Goal: Task Accomplishment & Management: Use online tool/utility

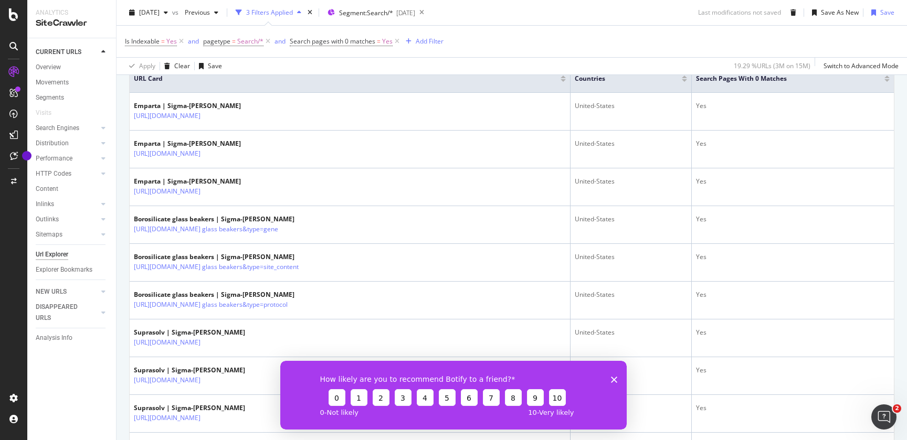
scroll to position [279, 0]
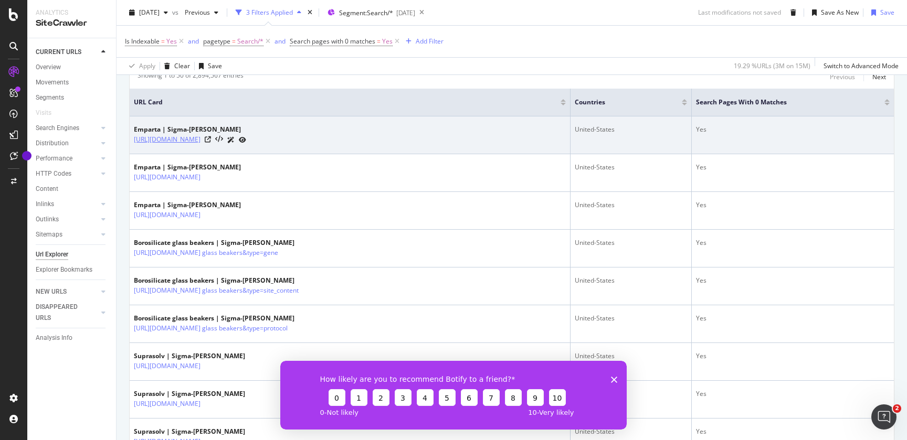
click at [201, 141] on link "[URL][DOMAIN_NAME]" at bounding box center [167, 139] width 67 height 11
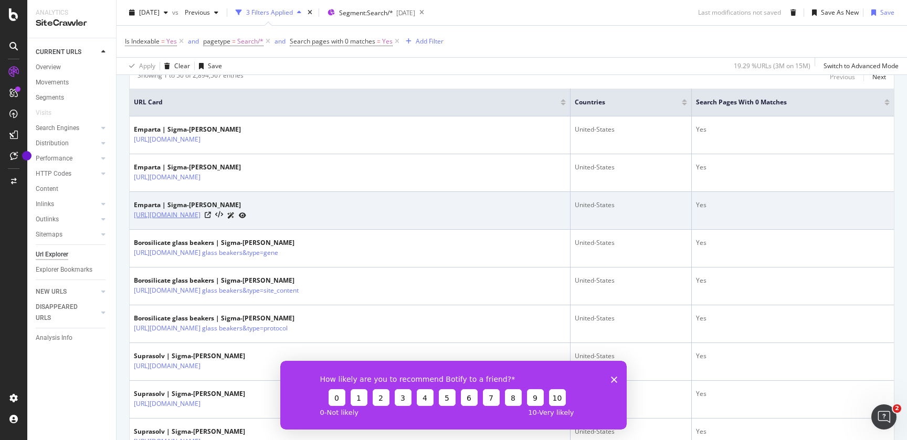
click at [201, 221] on link "https://www.sigmaaldrich.com/US/en/search/emparta?focus=chromatograms&page=1&pe…" at bounding box center [167, 215] width 67 height 11
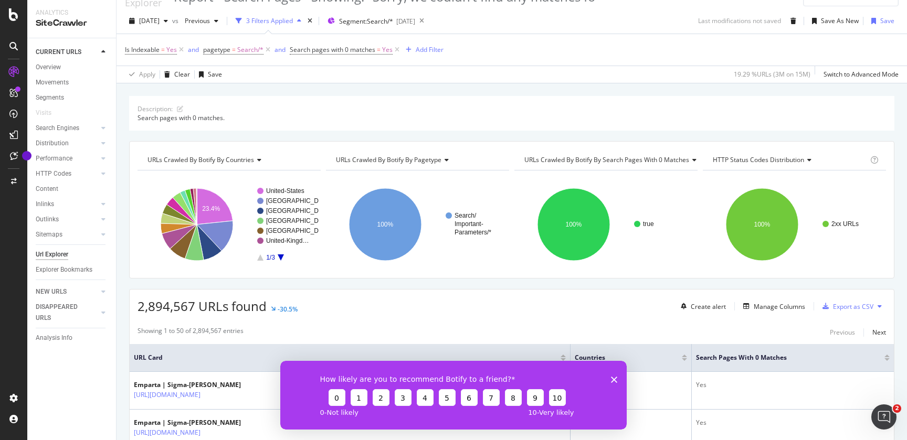
scroll to position [0, 0]
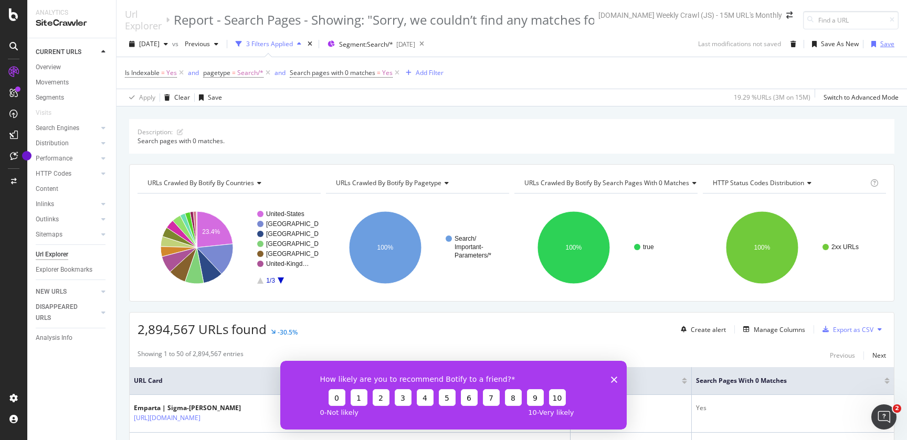
click at [880, 45] on div "Save" at bounding box center [887, 43] width 14 height 9
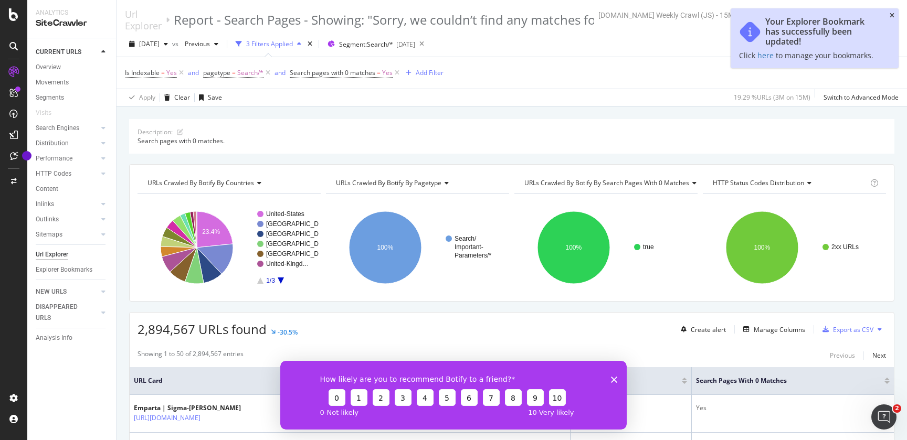
click at [891, 17] on icon "close toast" at bounding box center [892, 16] width 5 height 6
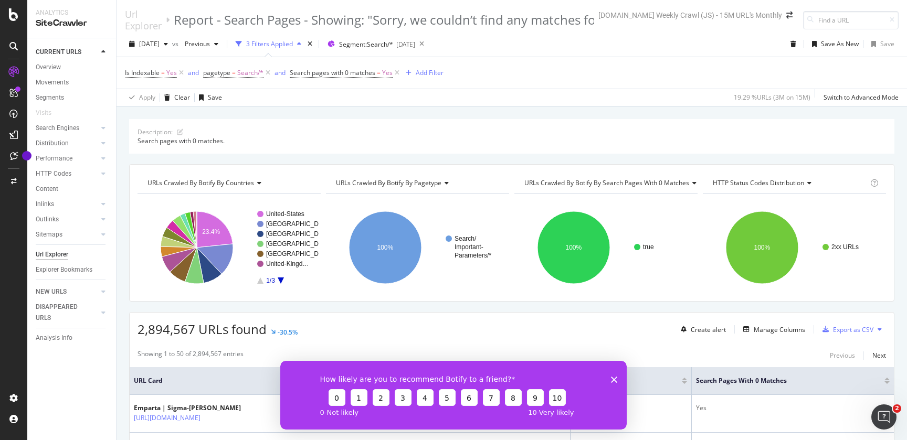
drag, startPoint x: 282, startPoint y: 112, endPoint x: 264, endPoint y: 92, distance: 27.9
click at [282, 112] on div "Description: Search pages with 0 matches. URLs Crawled By Botify By countries C…" at bounding box center [512, 119] width 791 height 25
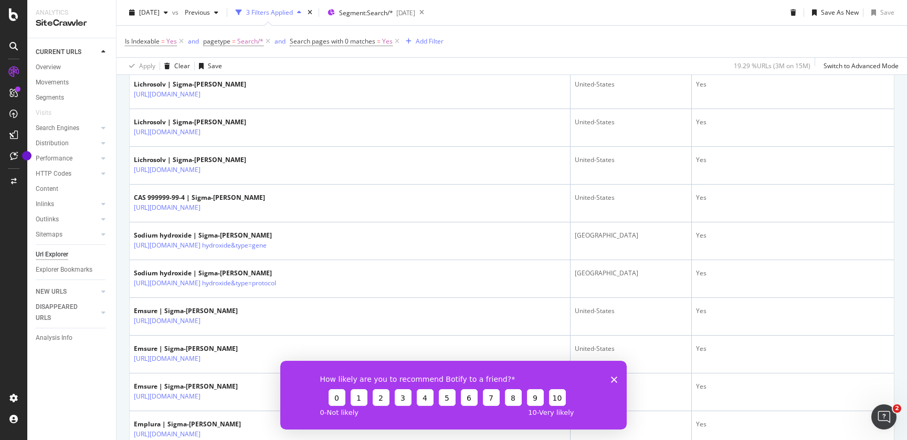
scroll to position [773, 0]
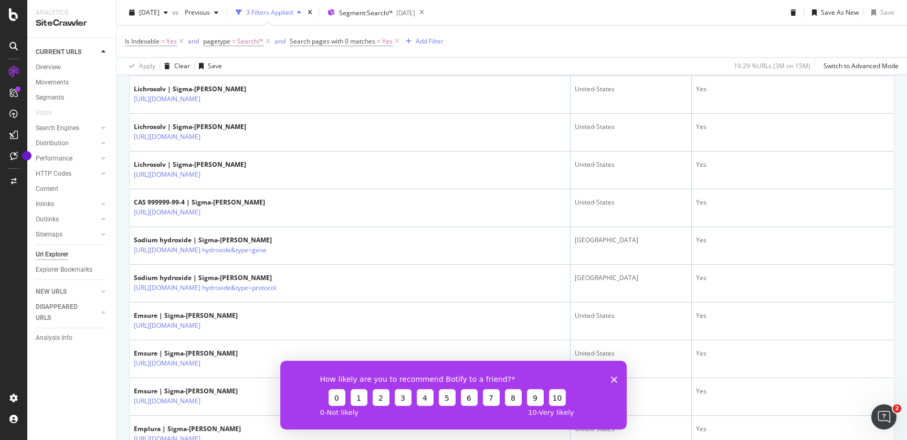
click at [618, 379] on div "How likely are you to recommend Botify to a friend? 0 1 2 3 4 5 6 7 8 9 10 0 - …" at bounding box center [453, 395] width 347 height 69
click at [614, 379] on polygon "Close survey" at bounding box center [614, 379] width 6 height 6
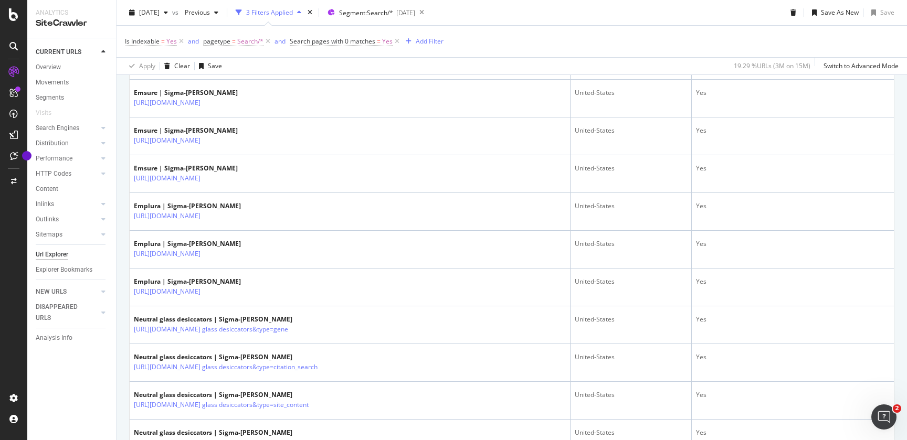
scroll to position [984, 0]
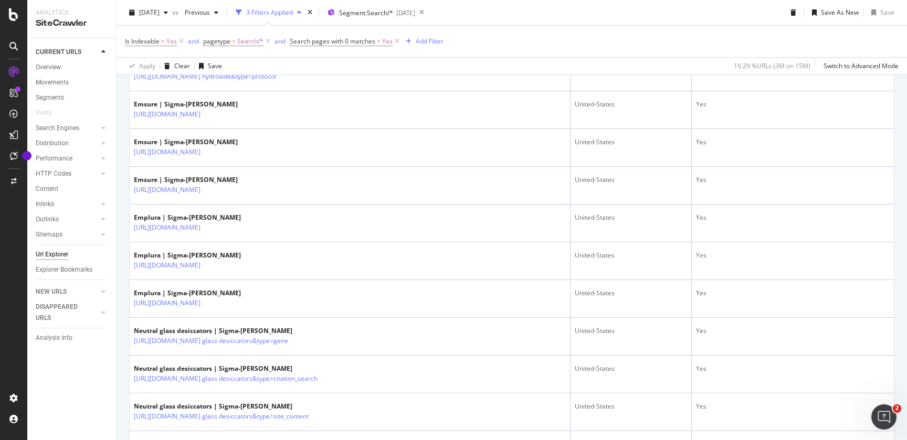
click at [267, 44] on link "https://www.sigmaaldrich.com/CA/en/search/sodium-hydroxide?focus=genes&page=1&p…" at bounding box center [200, 39] width 133 height 11
click at [293, 17] on div "3 Filters Applied" at bounding box center [269, 12] width 47 height 9
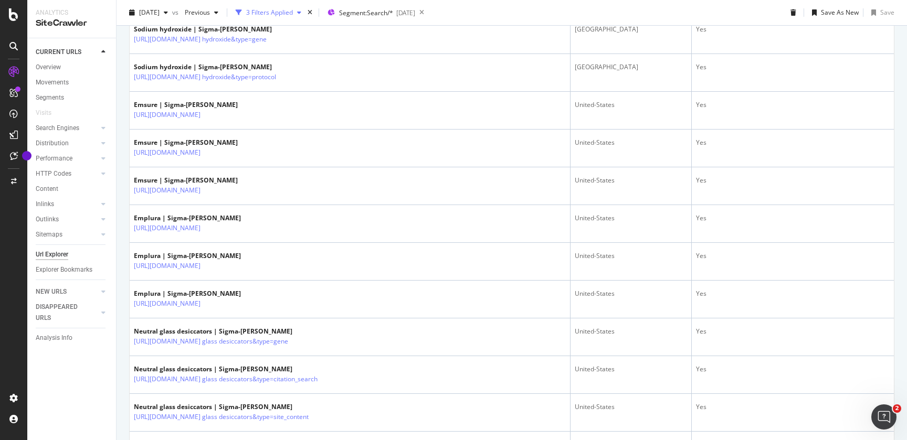
click at [293, 17] on div "3 Filters Applied" at bounding box center [269, 12] width 47 height 9
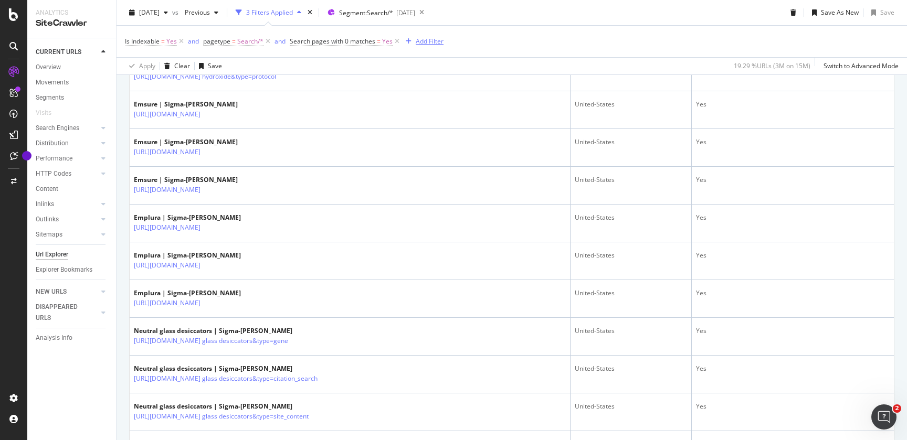
click at [417, 44] on div "Add Filter" at bounding box center [430, 41] width 28 height 9
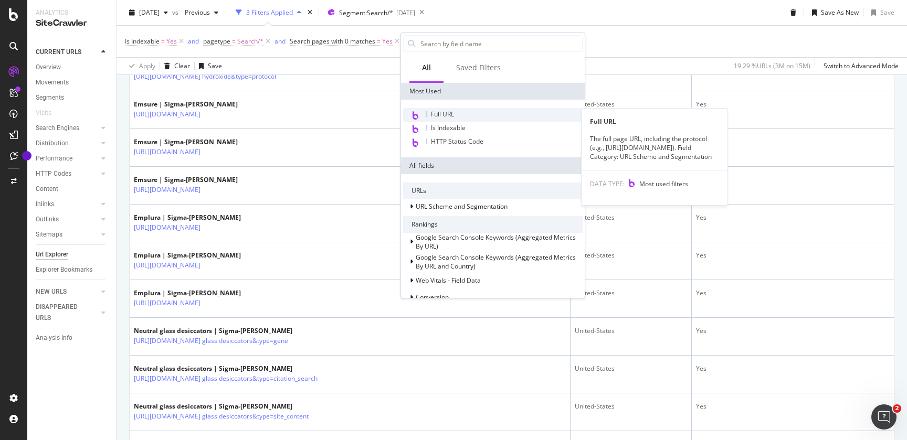
click at [438, 112] on span "Full URL" at bounding box center [442, 114] width 23 height 9
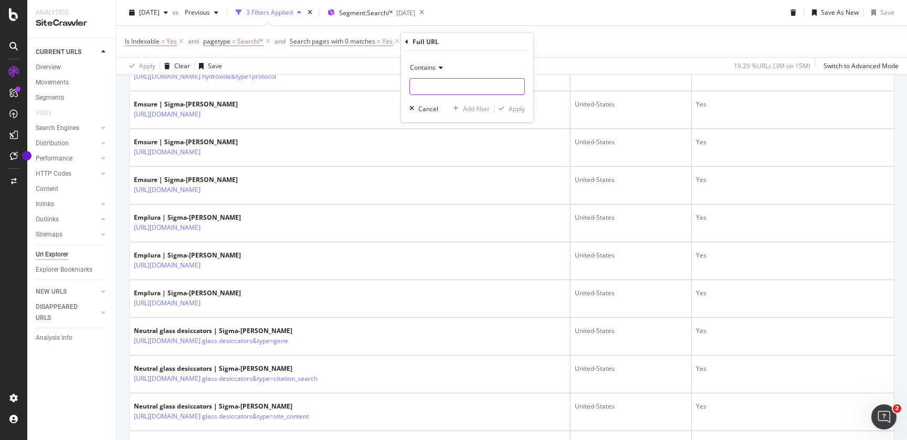
click at [434, 89] on input "text" at bounding box center [467, 86] width 114 height 17
type input "focus=products"
click at [521, 112] on div "Apply" at bounding box center [517, 108] width 16 height 9
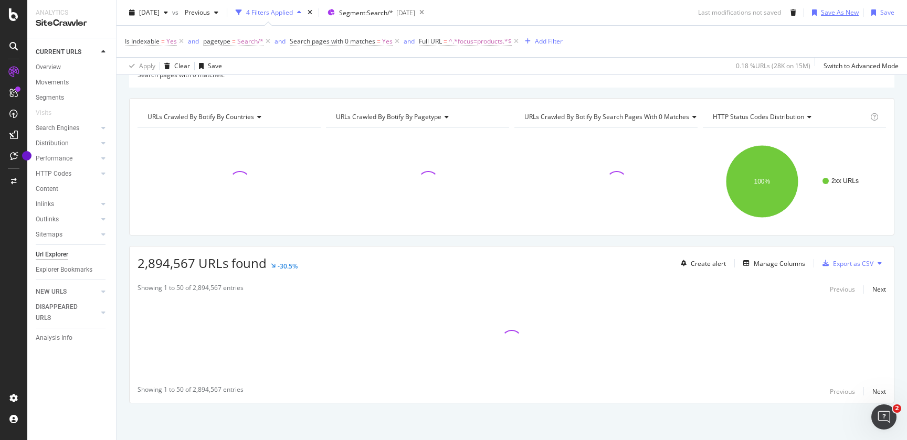
scroll to position [984, 0]
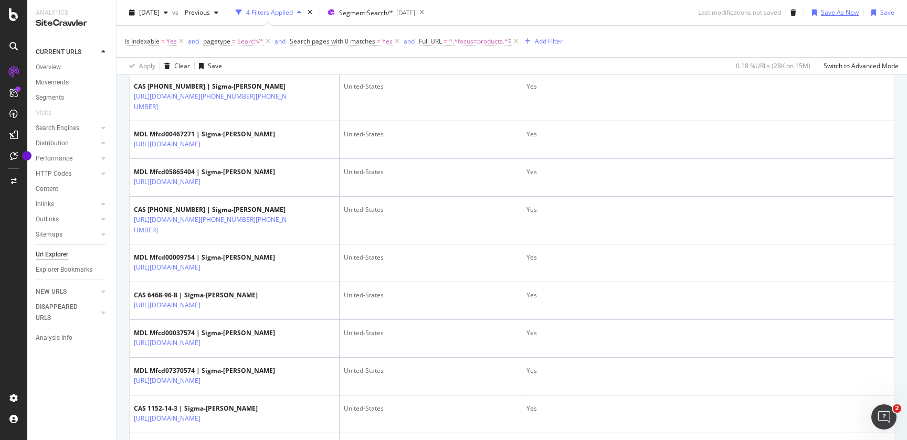
click at [833, 16] on div "Save As New" at bounding box center [840, 12] width 38 height 9
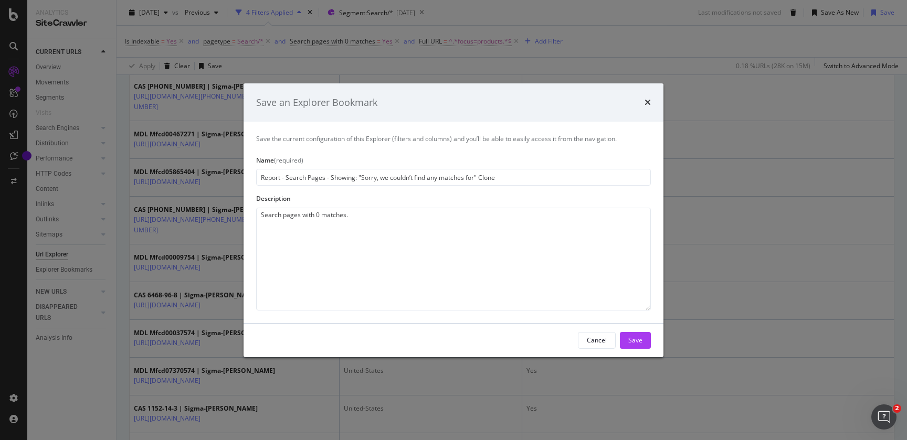
click at [287, 179] on input "Report - Search Pages - Showing: "Sorry, we couldn’t find any matches for" Clone" at bounding box center [453, 177] width 395 height 17
type input "Report - NSR Search Pages for Cincha - focus=products. Showing: "Sorry, we coul…"
click at [637, 344] on div "Save" at bounding box center [635, 340] width 14 height 9
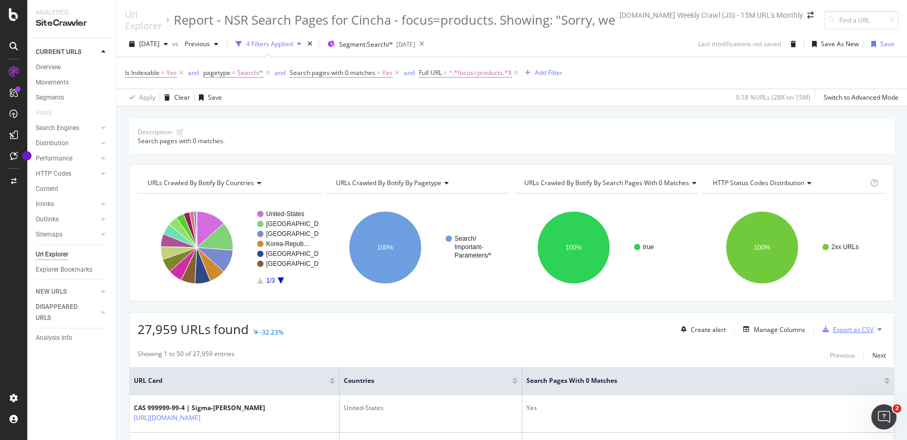
click at [833, 328] on div "Export as CSV" at bounding box center [853, 330] width 40 height 9
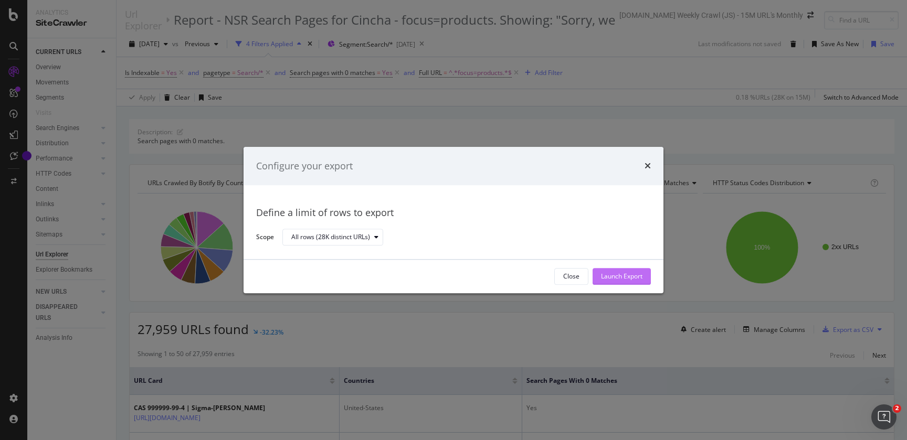
click at [604, 279] on div "Launch Export" at bounding box center [621, 276] width 41 height 9
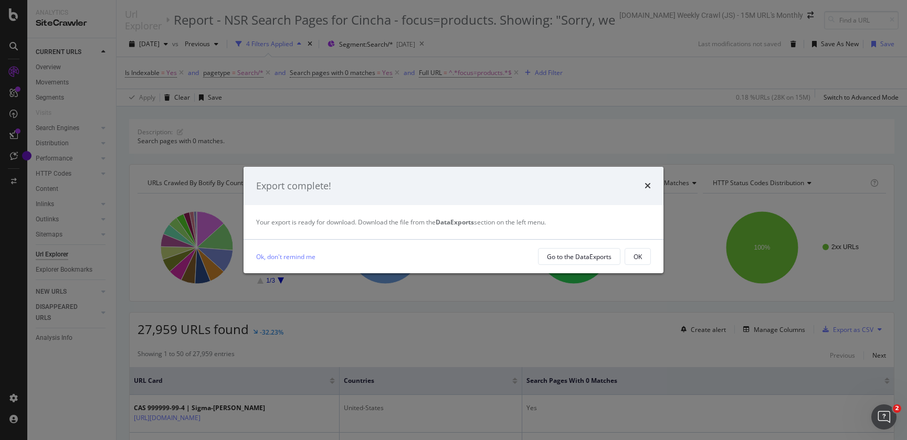
click at [649, 187] on icon "times" at bounding box center [648, 186] width 6 height 8
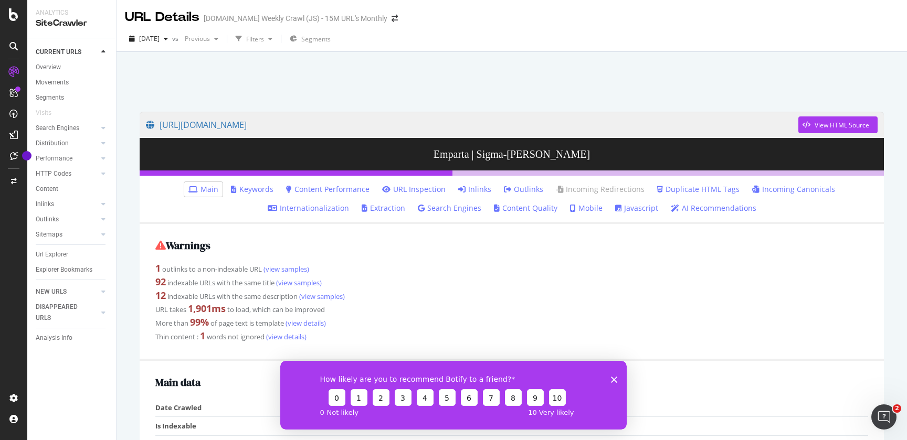
click at [616, 380] on icon "Close survey" at bounding box center [614, 379] width 6 height 6
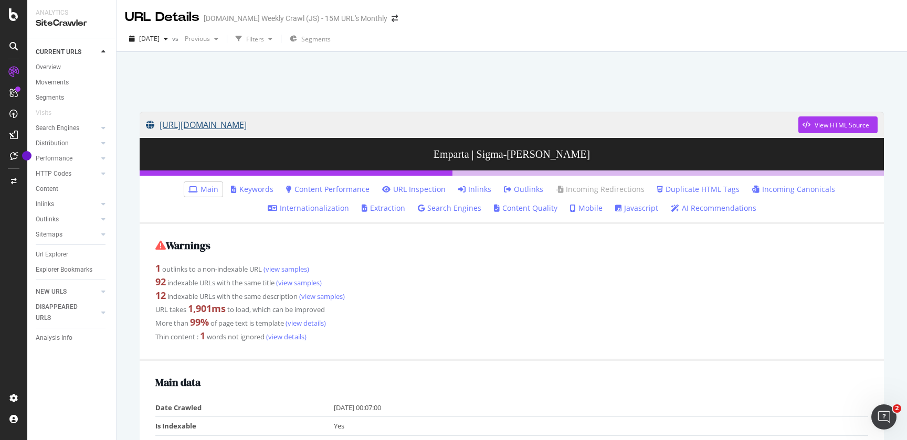
click at [498, 132] on link "https://www.sigmaaldrich.com/US/en/search/emparta?focus=genes&page=1&perpage=30…" at bounding box center [472, 125] width 653 height 26
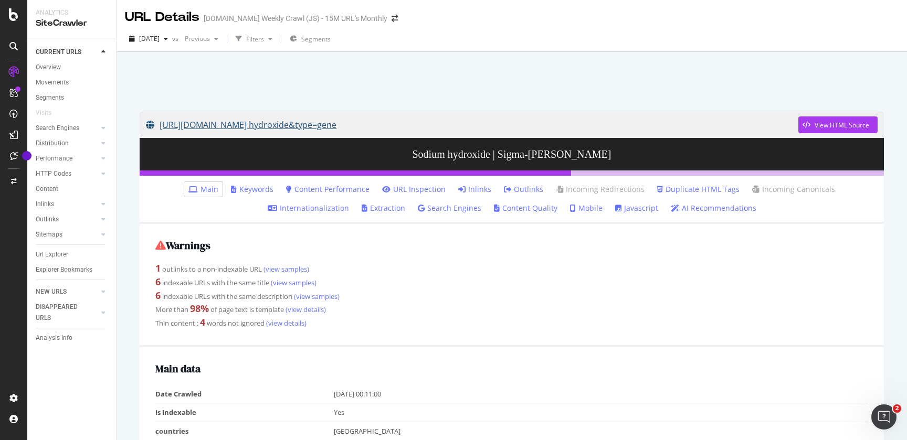
click at [373, 130] on link "[URL][DOMAIN_NAME] hydroxide&type=gene" at bounding box center [472, 125] width 653 height 26
